Goal: Task Accomplishment & Management: Use online tool/utility

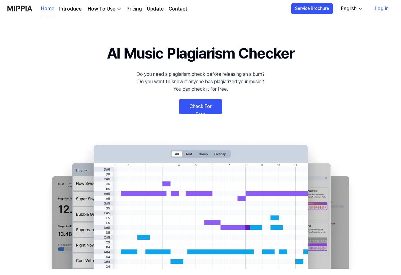
click at [205, 111] on link "Check For Free" at bounding box center [200, 106] width 43 height 15
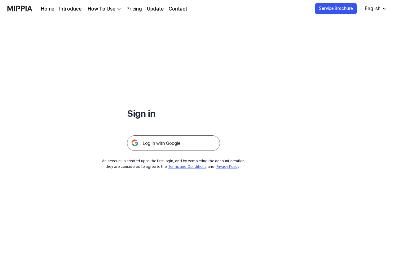
click at [169, 141] on img at bounding box center [173, 143] width 93 height 16
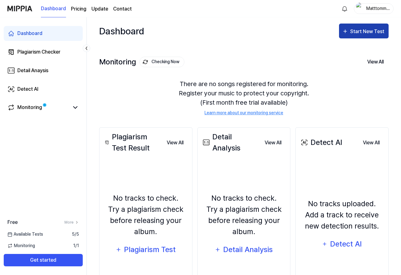
click at [359, 31] on div "Start New Test" at bounding box center [367, 32] width 35 height 8
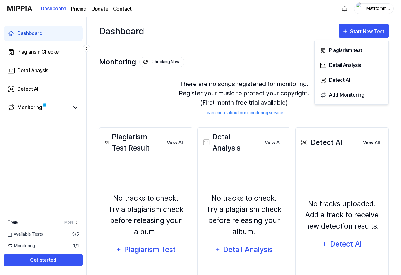
click at [229, 64] on div "Monitoring Checking Now View All" at bounding box center [244, 62] width 290 height 10
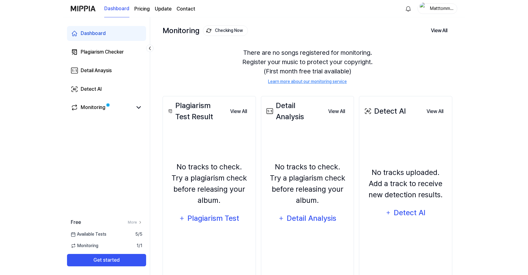
scroll to position [51, 0]
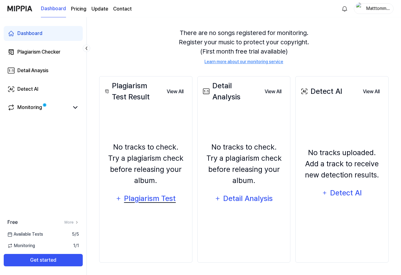
click at [157, 199] on div "Plagiarism Test" at bounding box center [150, 199] width 53 height 12
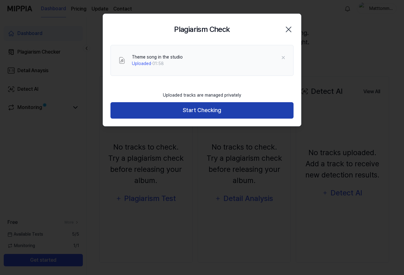
click at [191, 111] on button "Start Checking" at bounding box center [201, 110] width 183 height 16
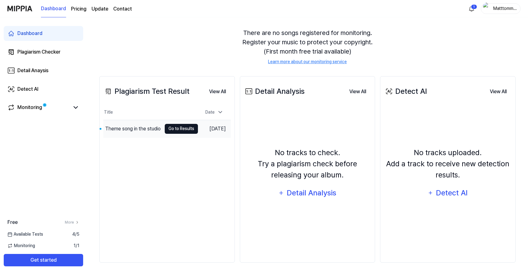
click at [171, 130] on button "Go to Results" at bounding box center [181, 129] width 33 height 10
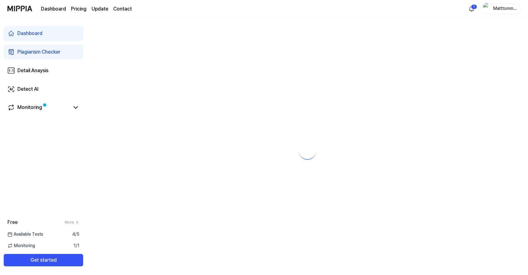
scroll to position [0, 0]
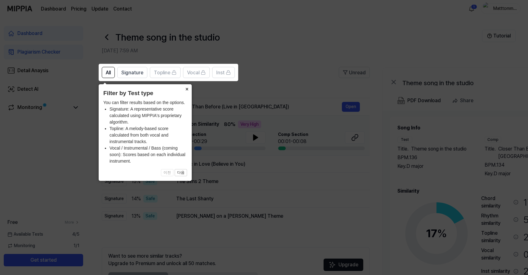
click at [186, 88] on button "×" at bounding box center [187, 88] width 10 height 9
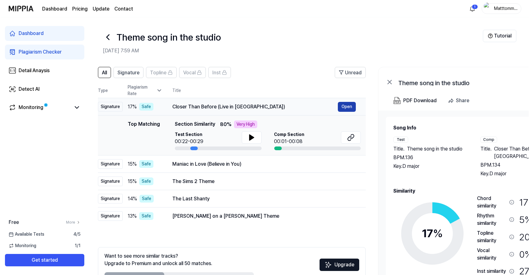
scroll to position [0, 6]
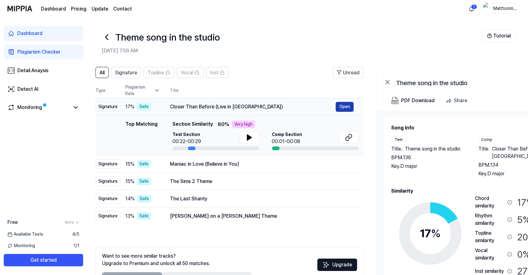
click at [348, 105] on button "Open" at bounding box center [344, 107] width 18 height 10
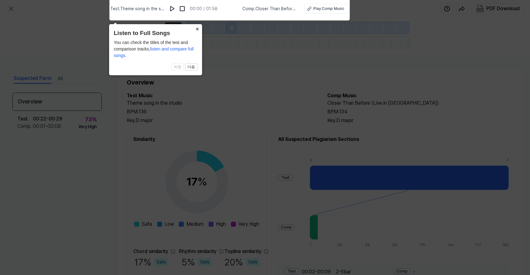
click at [196, 26] on button "×" at bounding box center [197, 28] width 10 height 9
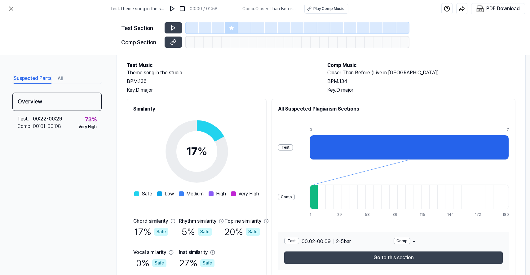
scroll to position [0, 0]
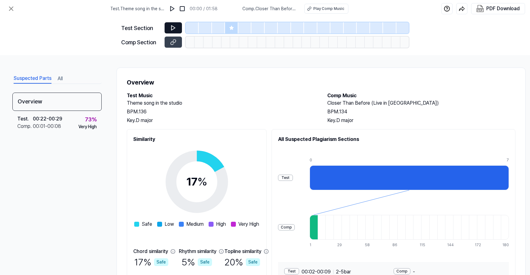
click at [175, 28] on icon at bounding box center [173, 28] width 6 height 6
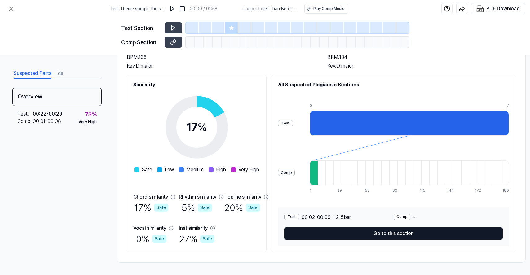
click at [398, 233] on button "Go to this section" at bounding box center [393, 234] width 219 height 12
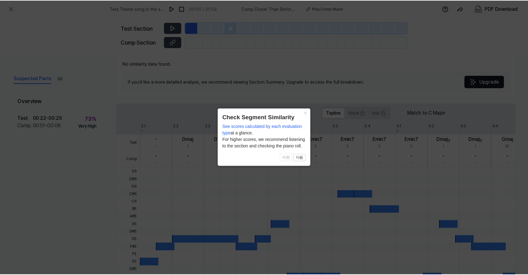
scroll to position [136, 0]
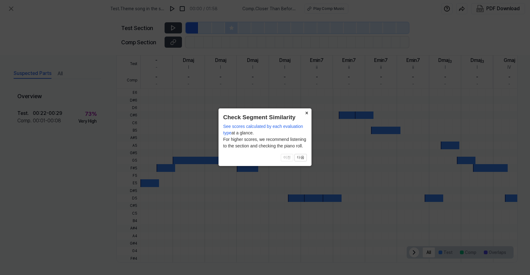
click at [306, 112] on button "×" at bounding box center [307, 113] width 10 height 9
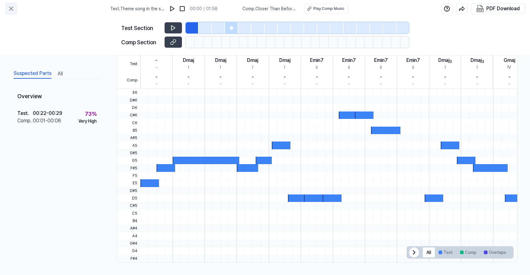
click at [12, 9] on icon at bounding box center [10, 8] width 7 height 7
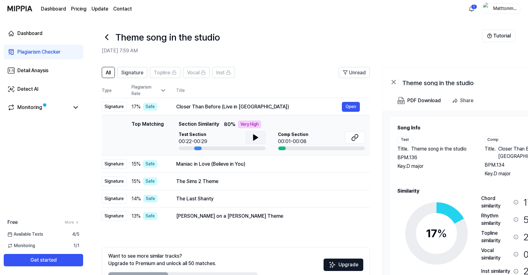
click at [253, 137] on icon at bounding box center [255, 138] width 4 height 6
click at [255, 137] on icon at bounding box center [255, 137] width 7 height 7
click at [357, 136] on icon at bounding box center [354, 137] width 7 height 7
click at [322, 165] on div "Maniac in Love (Believe in You)" at bounding box center [259, 164] width 166 height 7
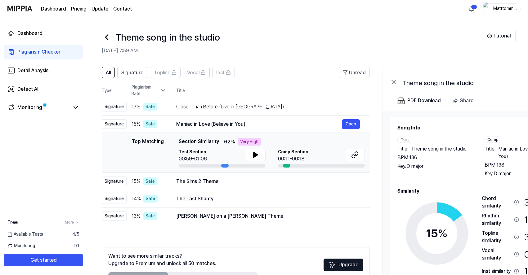
click at [295, 158] on div "00:11-00:18" at bounding box center [293, 158] width 30 height 7
click at [353, 157] on icon at bounding box center [354, 154] width 7 height 7
click at [348, 216] on button "Open" at bounding box center [351, 216] width 18 height 10
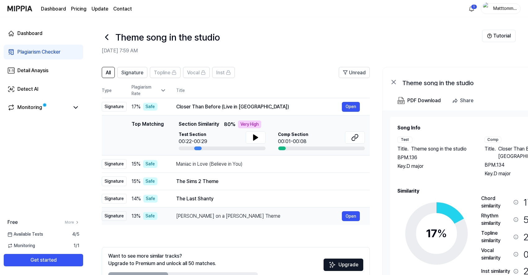
click at [227, 214] on div "[PERSON_NAME] on a [PERSON_NAME] Theme" at bounding box center [259, 216] width 166 height 7
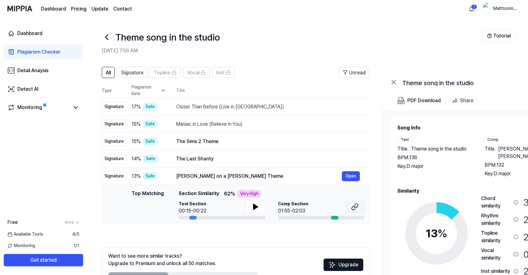
click at [352, 206] on icon at bounding box center [354, 206] width 7 height 7
click at [249, 160] on div "The Last Shanty" at bounding box center [259, 158] width 166 height 7
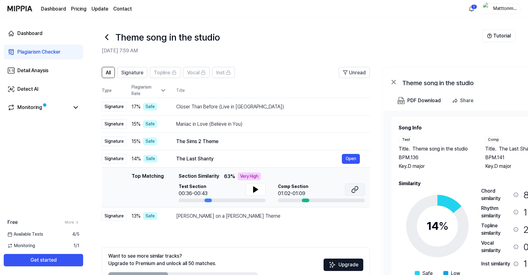
click at [356, 189] on icon at bounding box center [354, 189] width 7 height 7
click at [249, 143] on div "The Sims 2 Theme" at bounding box center [259, 141] width 166 height 7
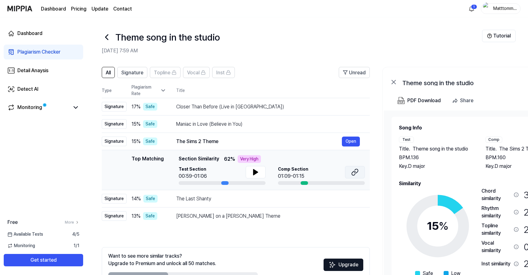
click at [352, 171] on icon at bounding box center [354, 172] width 7 height 7
